Goal: Book appointment/travel/reservation

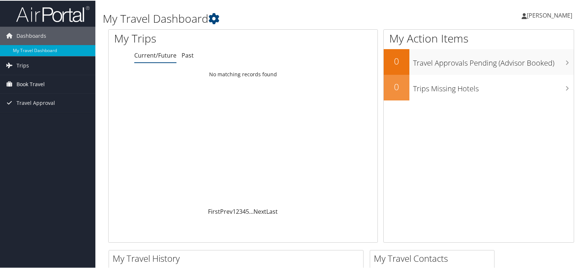
click at [27, 85] on span "Book Travel" at bounding box center [31, 83] width 28 height 18
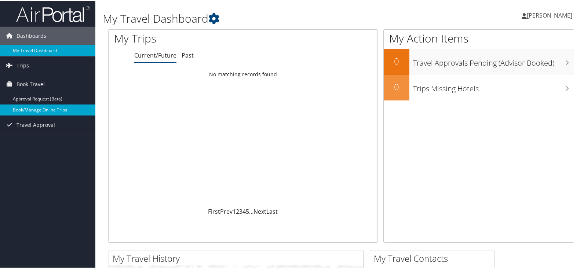
click at [51, 109] on link "Book/Manage Online Trips" at bounding box center [47, 109] width 95 height 11
